Goal: Task Accomplishment & Management: Use online tool/utility

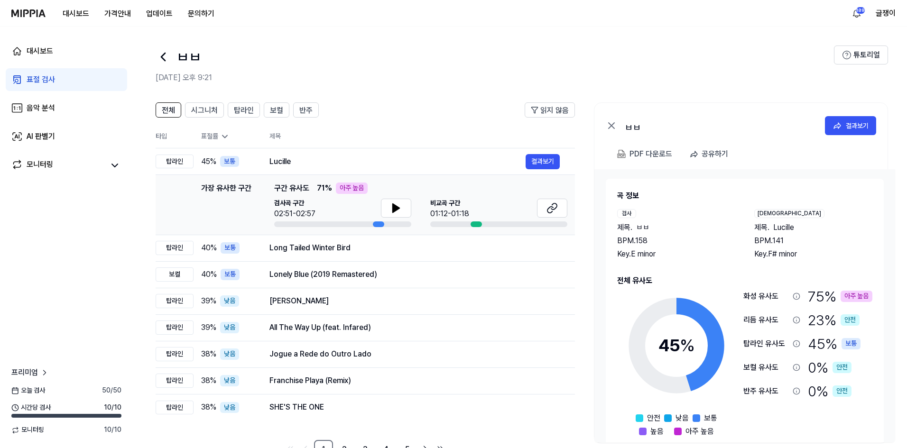
click at [44, 82] on div "표절 검사" at bounding box center [41, 79] width 28 height 11
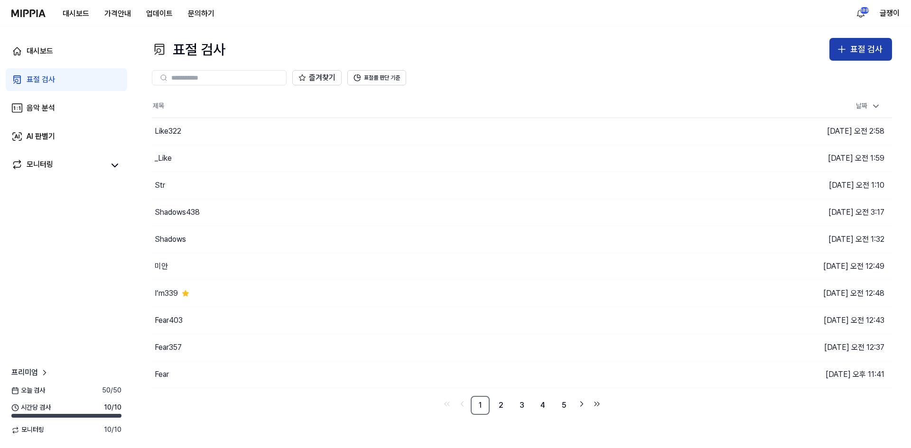
click at [874, 46] on div "표절 검사" at bounding box center [866, 50] width 32 height 14
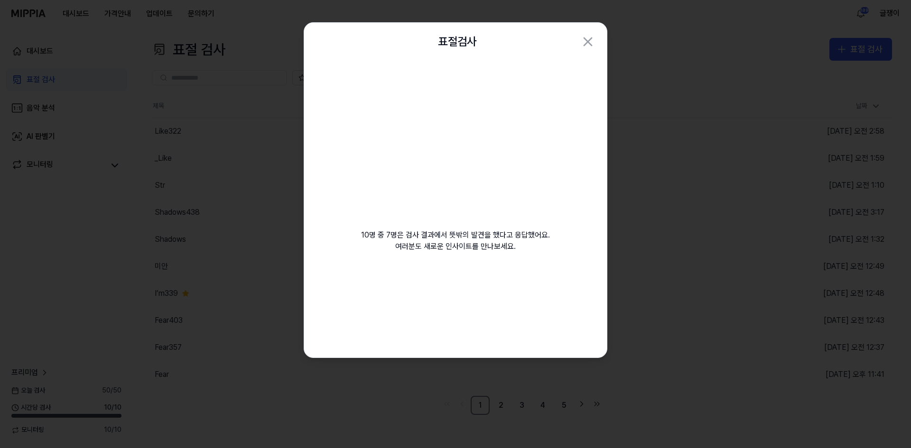
click at [391, 293] on div "10명 중 7명은 검사 결과에서 뜻밖의 발견을 했다고 응답했어요. 여러분도 새로운 인사이트를 만나보세요. 등록된 음악은 비공개 관리됩니다 검사…" at bounding box center [455, 209] width 303 height 297
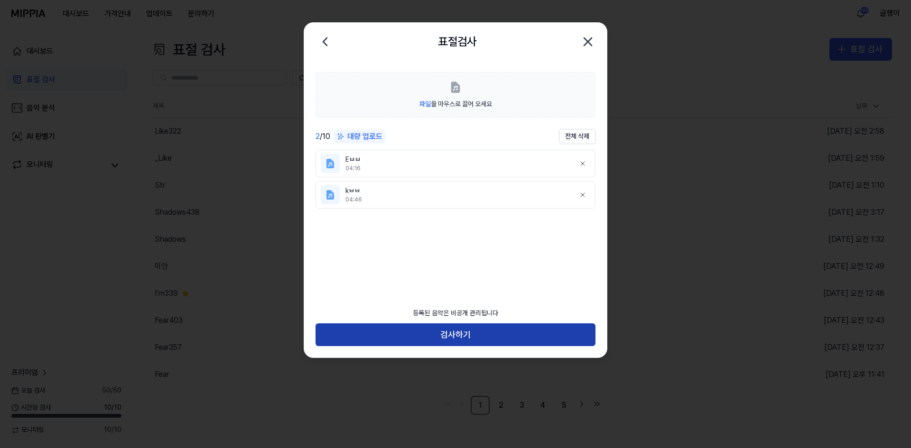
click at [455, 332] on button "검사하기" at bounding box center [455, 334] width 280 height 23
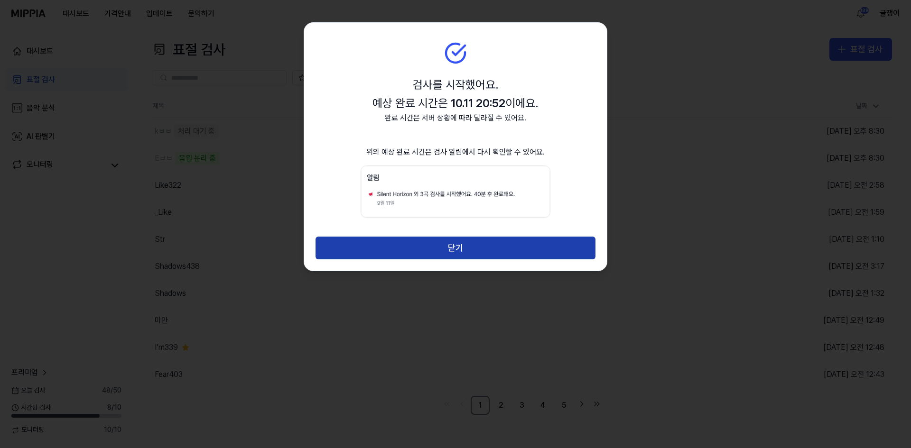
click at [457, 249] on button "닫기" at bounding box center [455, 248] width 280 height 23
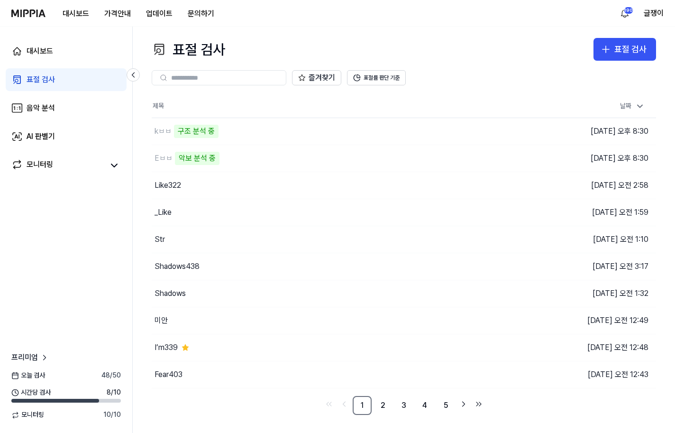
click at [34, 235] on div "대시보드 표절 검사 음악 분석 AI 판별기 모니터링 프리미엄 [DATE] 검사 48 / 50 시간당 검사 8 / 10 모니터링 10 / 10" at bounding box center [66, 230] width 133 height 406
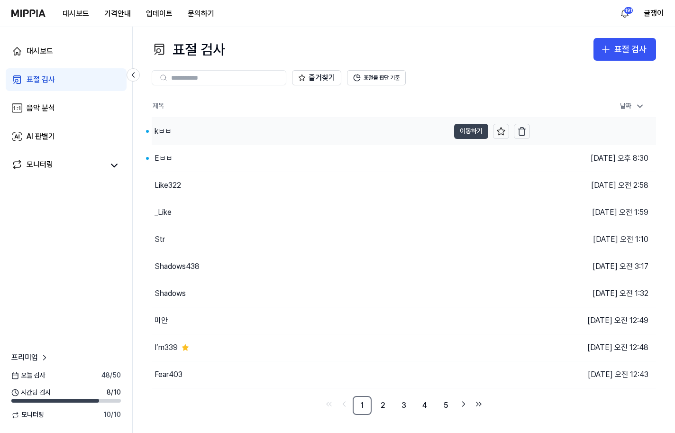
click at [467, 131] on button "이동하기" at bounding box center [471, 131] width 34 height 15
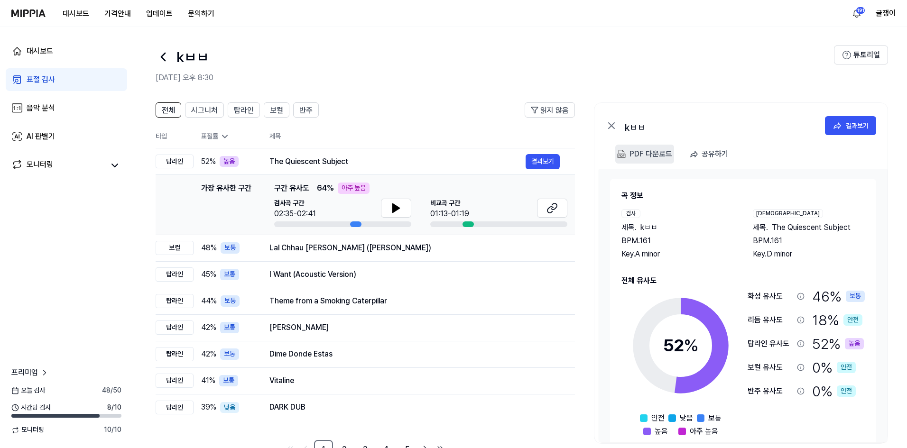
click at [650, 155] on div "PDF 다운로드" at bounding box center [650, 154] width 43 height 12
click at [203, 109] on span "시그니처" at bounding box center [204, 110] width 27 height 11
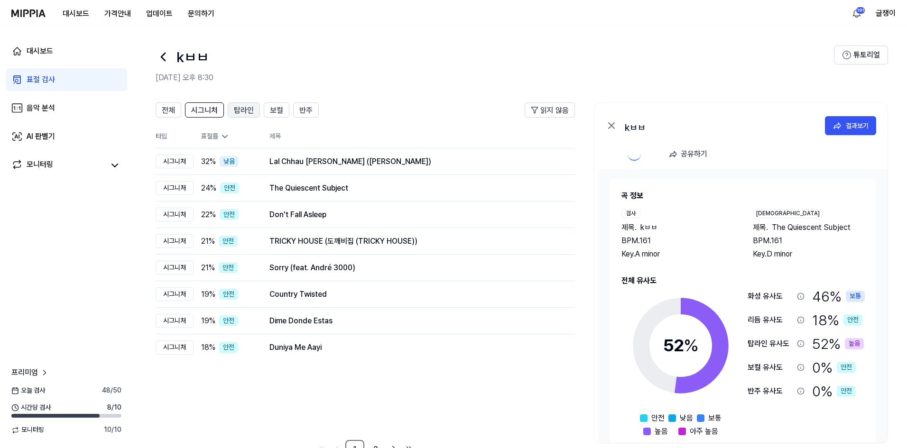
click at [238, 108] on span "탑라인" at bounding box center [244, 110] width 20 height 11
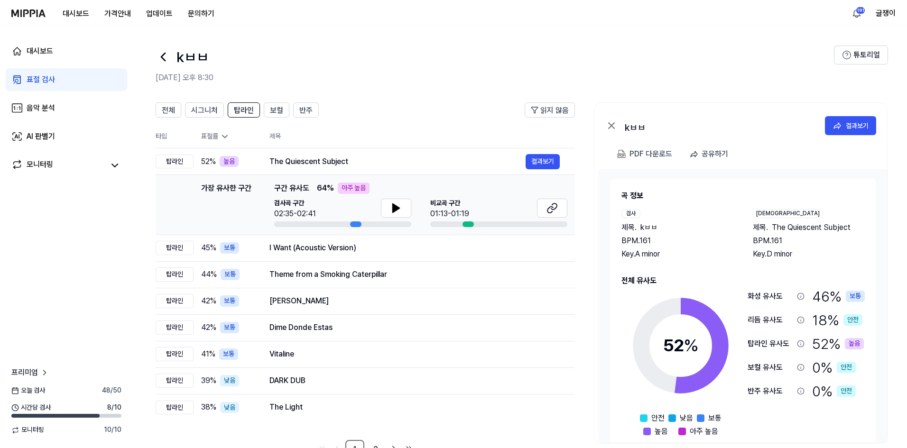
click at [162, 59] on icon at bounding box center [163, 56] width 15 height 15
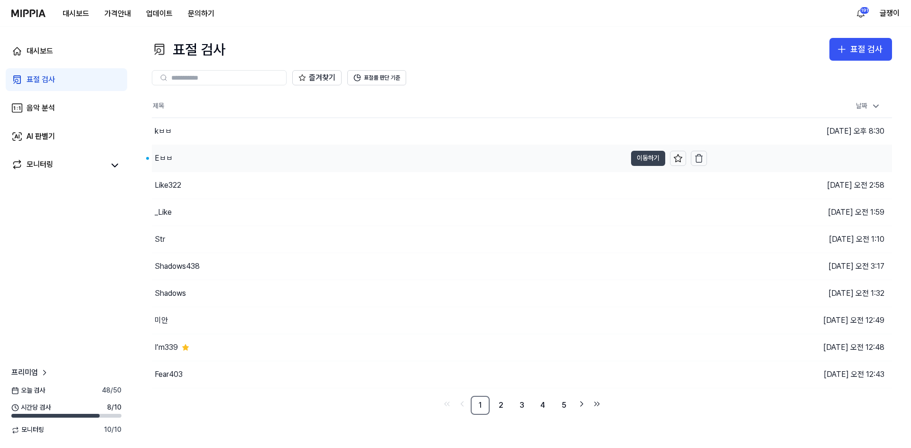
click at [636, 151] on button "이동하기" at bounding box center [648, 158] width 34 height 15
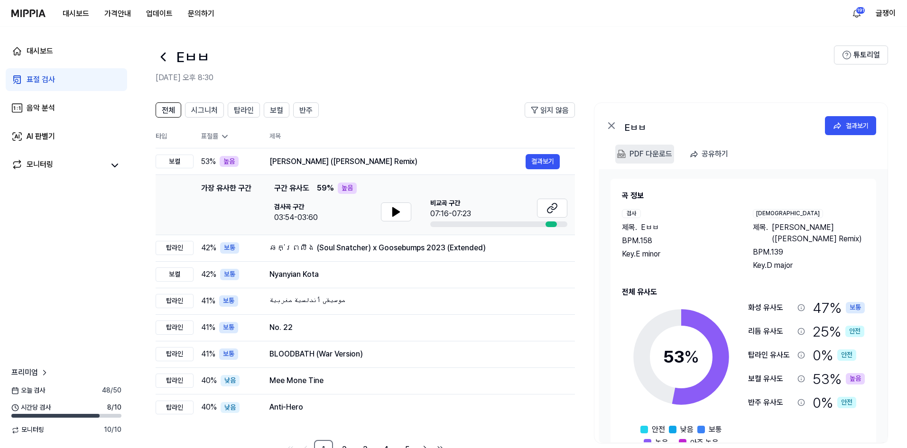
click at [640, 155] on div "PDF 다운로드" at bounding box center [650, 154] width 43 height 12
